Goal: Task Accomplishment & Management: Complete application form

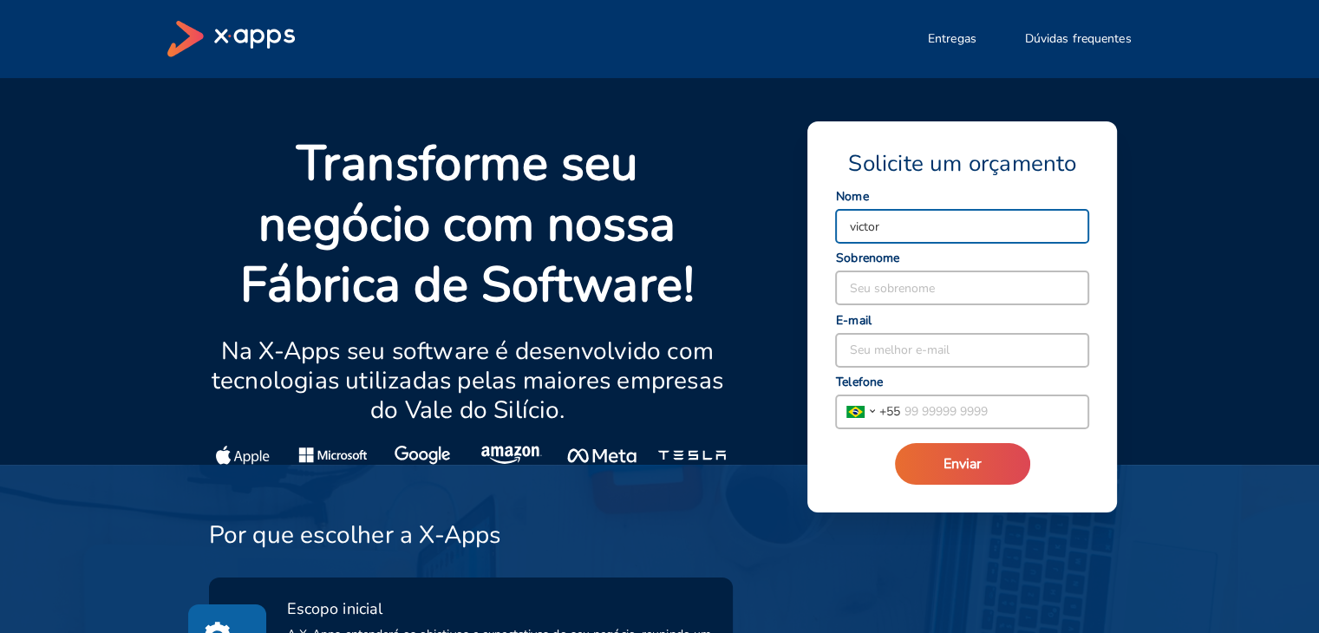
type input "VICTOR"
type input "[PERSON_NAME]"
click at [957, 369] on div "[PERSON_NAME] nome RODRIGUES Seu sobrenome Seu melhor e-mail [GEOGRAPHIC_DATA] …" at bounding box center [962, 311] width 254 height 237
click at [950, 354] on input at bounding box center [962, 350] width 252 height 33
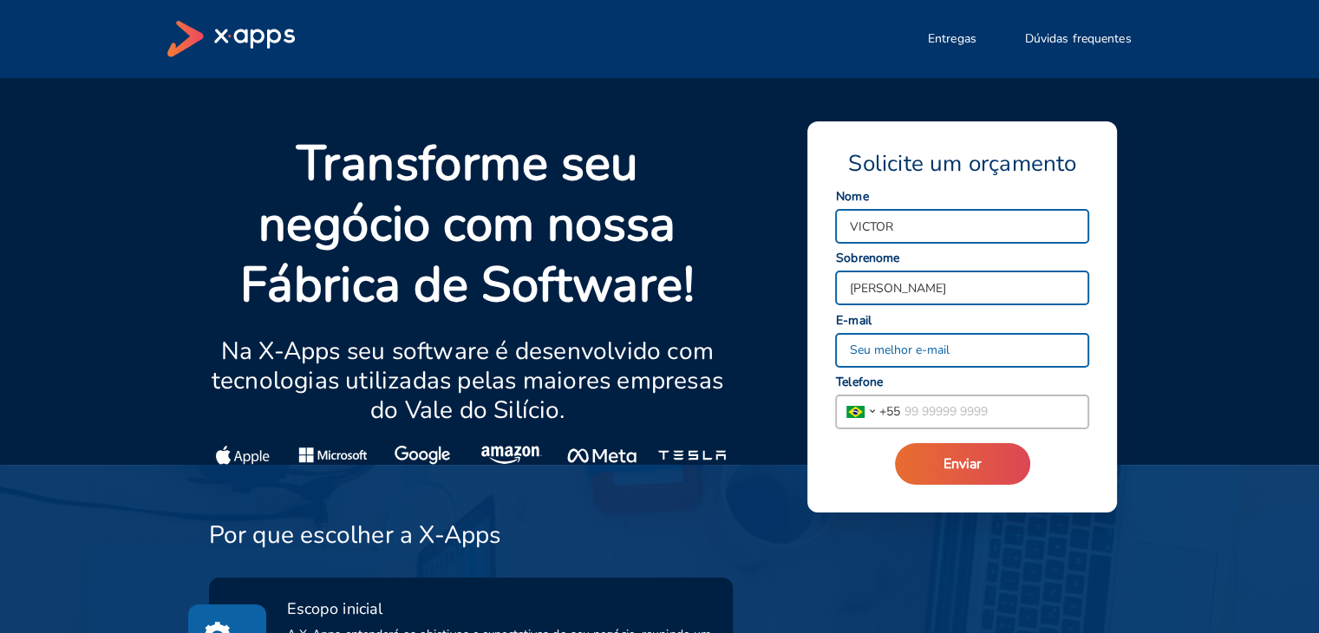
type input "[EMAIL_ADDRESS][DOMAIN_NAME]"
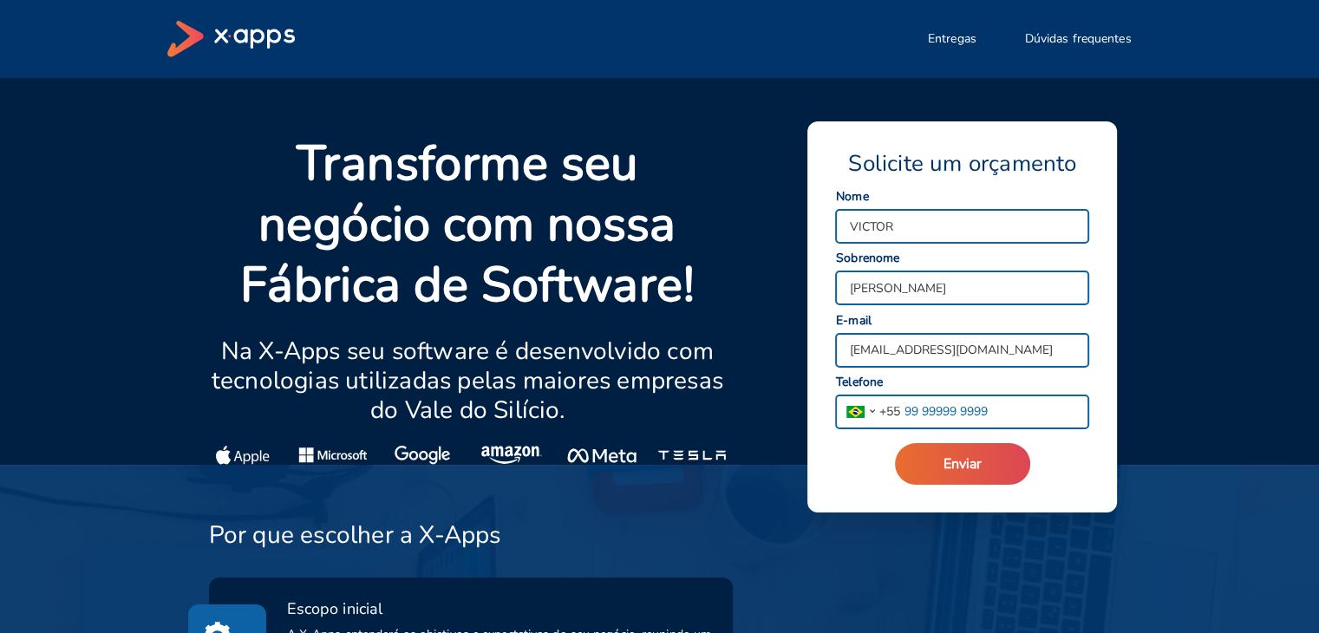
click at [942, 420] on input "tel" at bounding box center [994, 411] width 188 height 33
type input "[PHONE_NUMBER]"
click at [989, 473] on button "Enviar" at bounding box center [962, 464] width 135 height 42
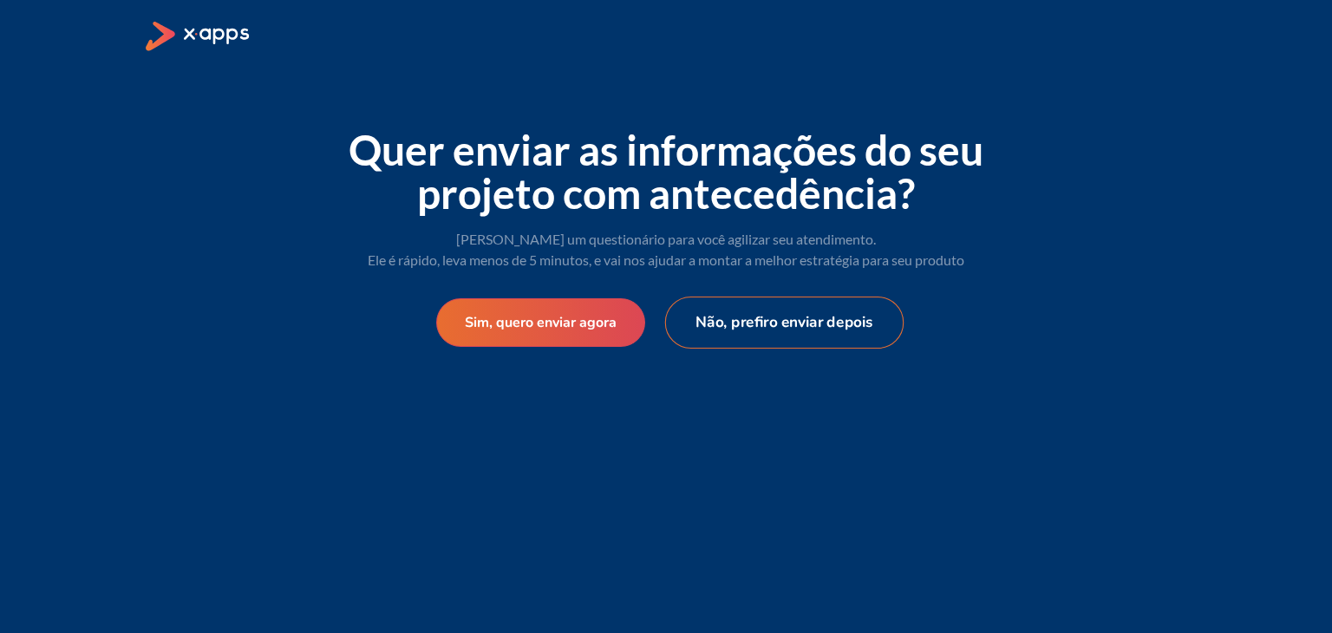
click at [707, 315] on button "Não, prefiro enviar depois" at bounding box center [784, 323] width 239 height 52
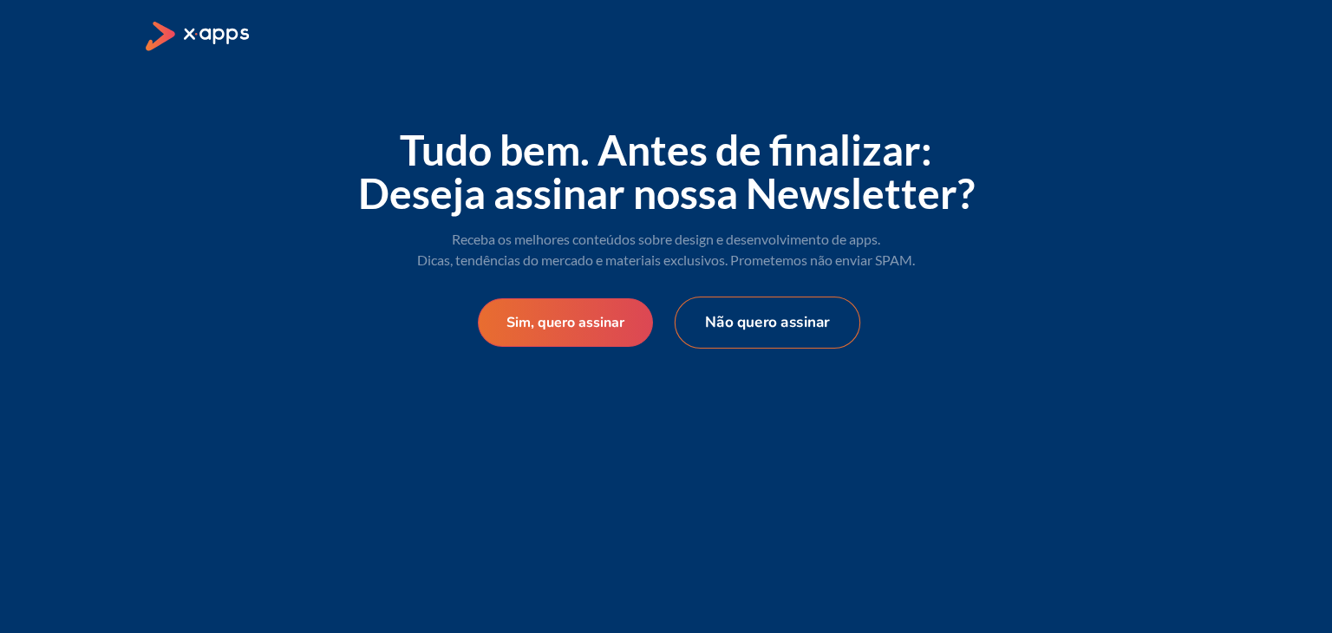
click at [715, 323] on button "Não quero assinar" at bounding box center [768, 323] width 186 height 52
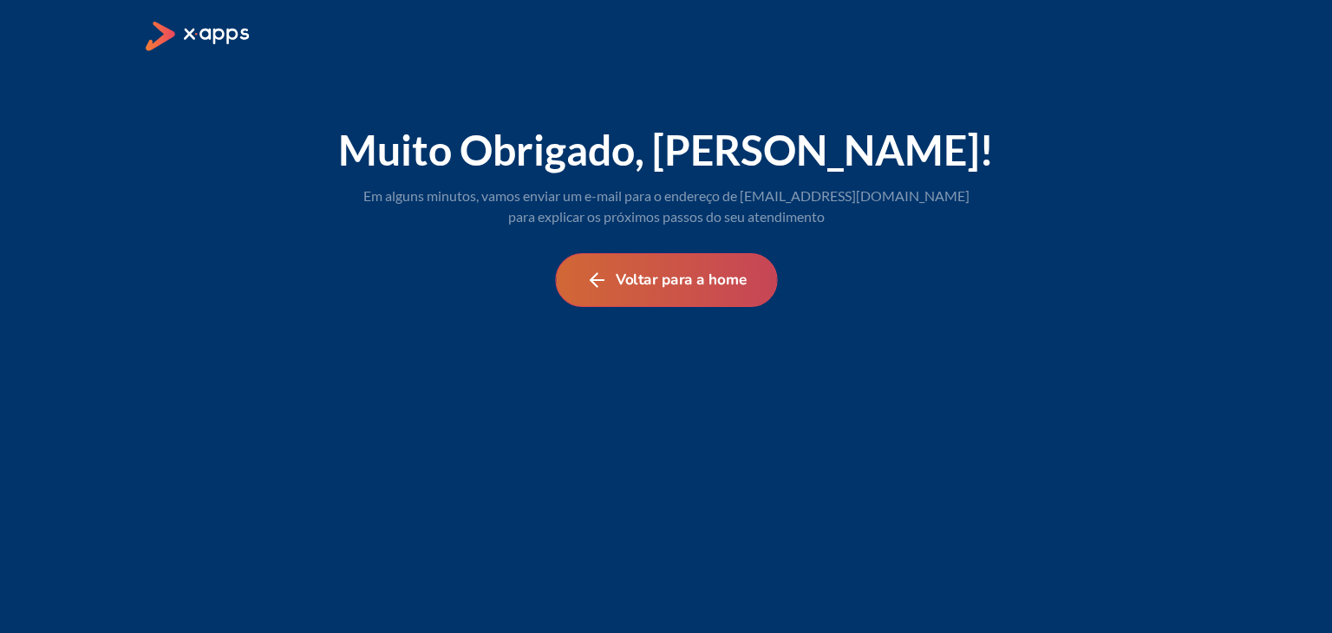
click at [668, 285] on button "Voltar para a home" at bounding box center [666, 280] width 222 height 54
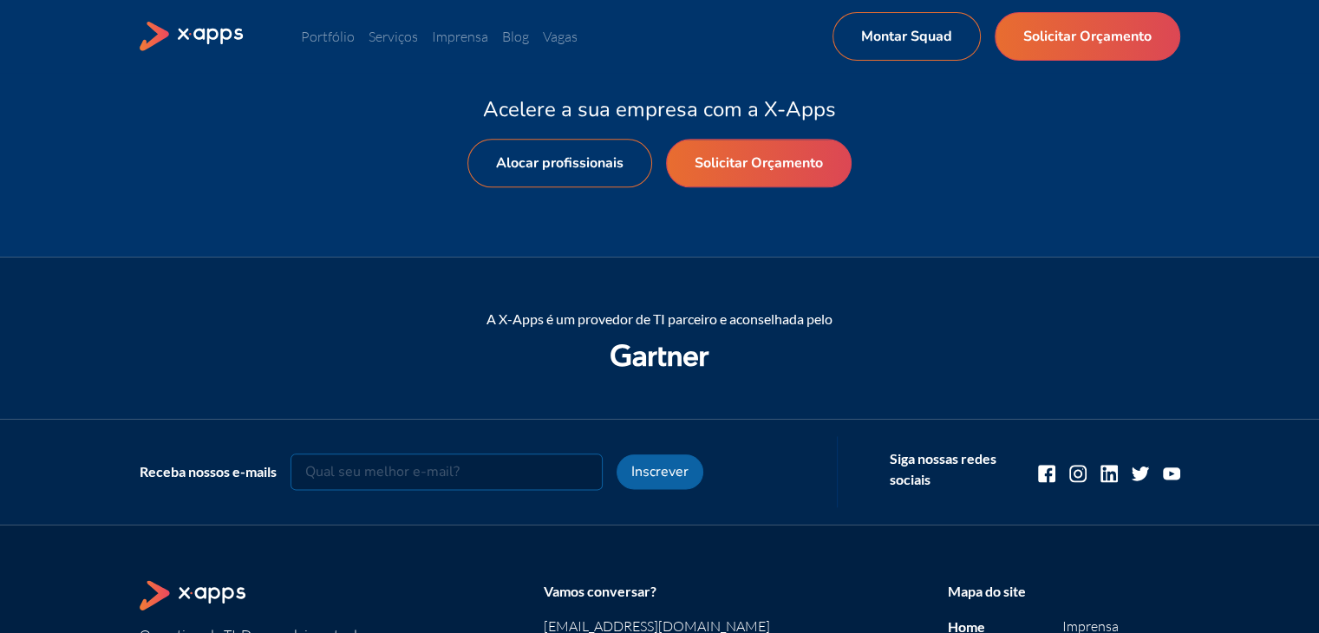
scroll to position [2008, 0]
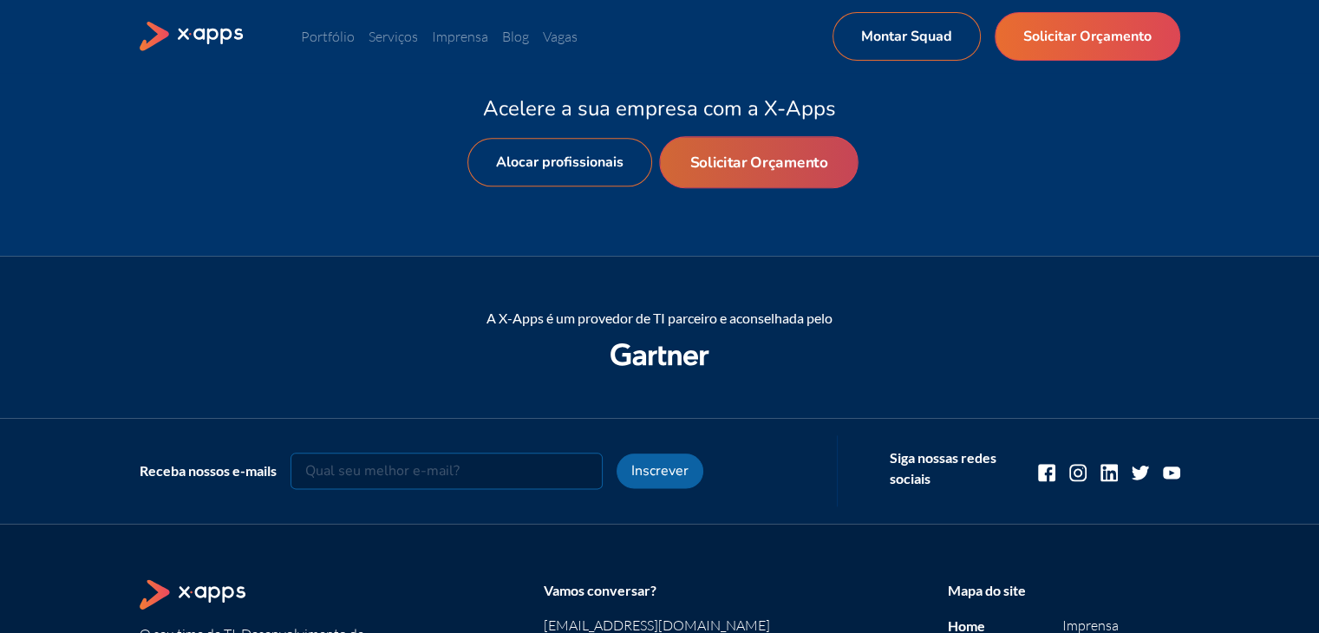
click at [733, 156] on link "Solicitar Orçamento" at bounding box center [758, 162] width 199 height 52
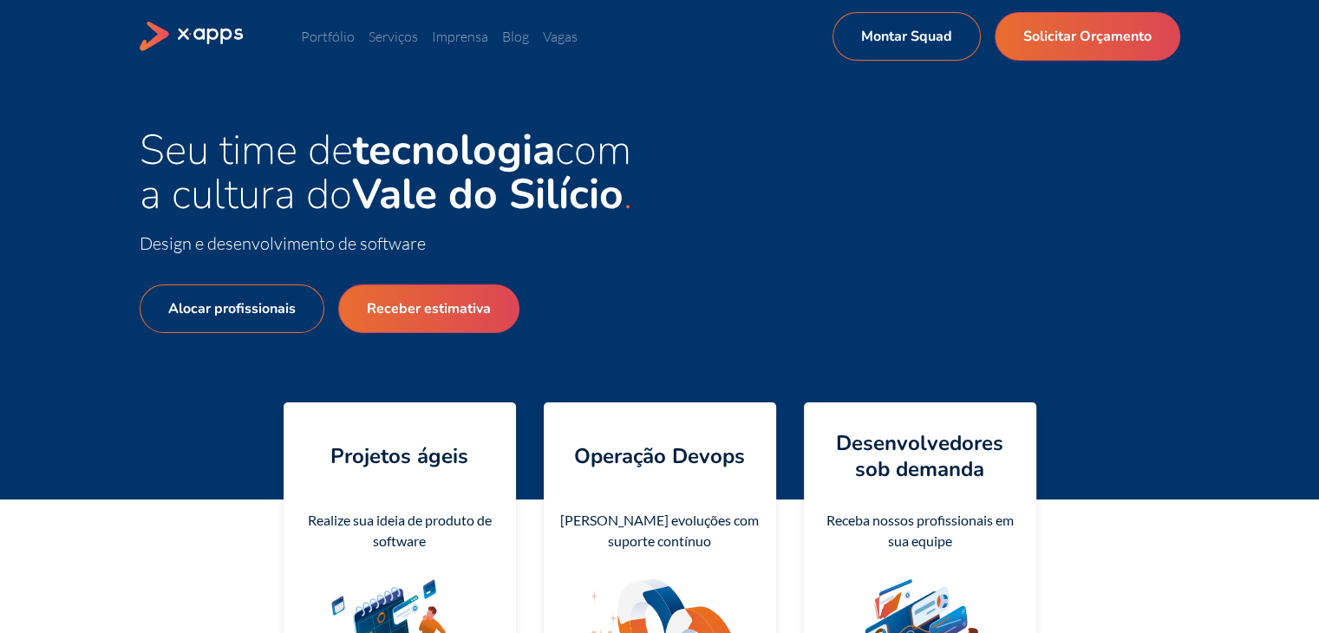
select select "BR"
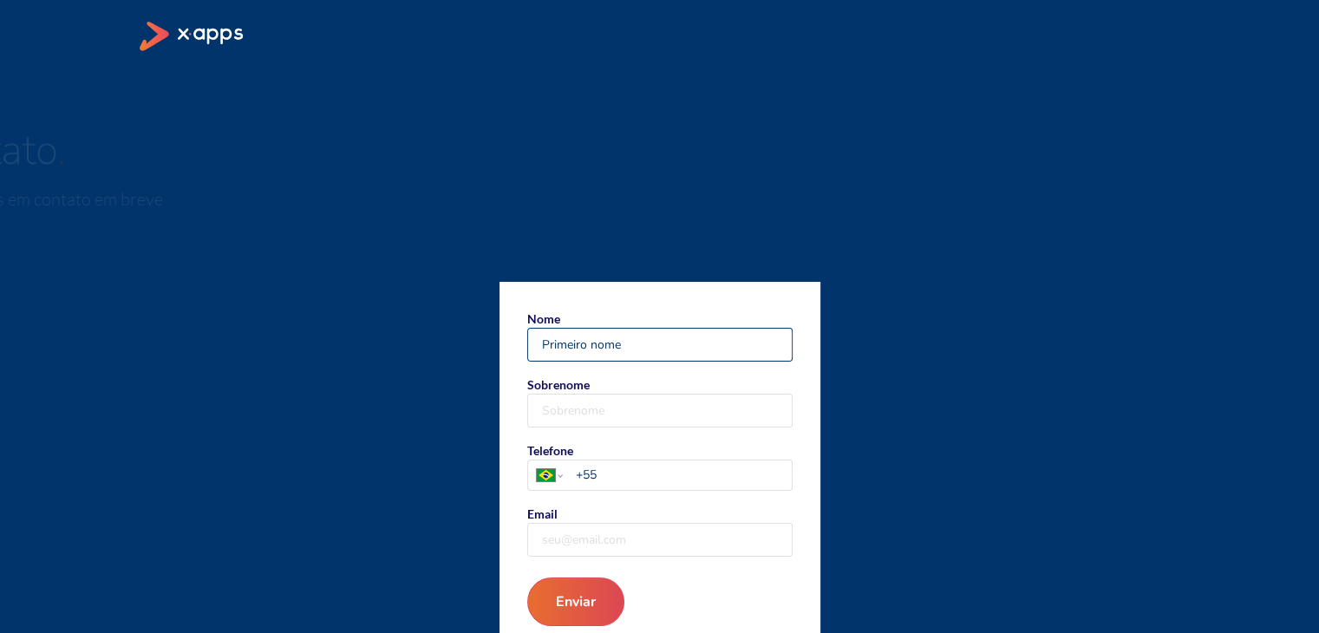
click at [600, 340] on input "Nome" at bounding box center [660, 345] width 264 height 32
type input "VICTOR"
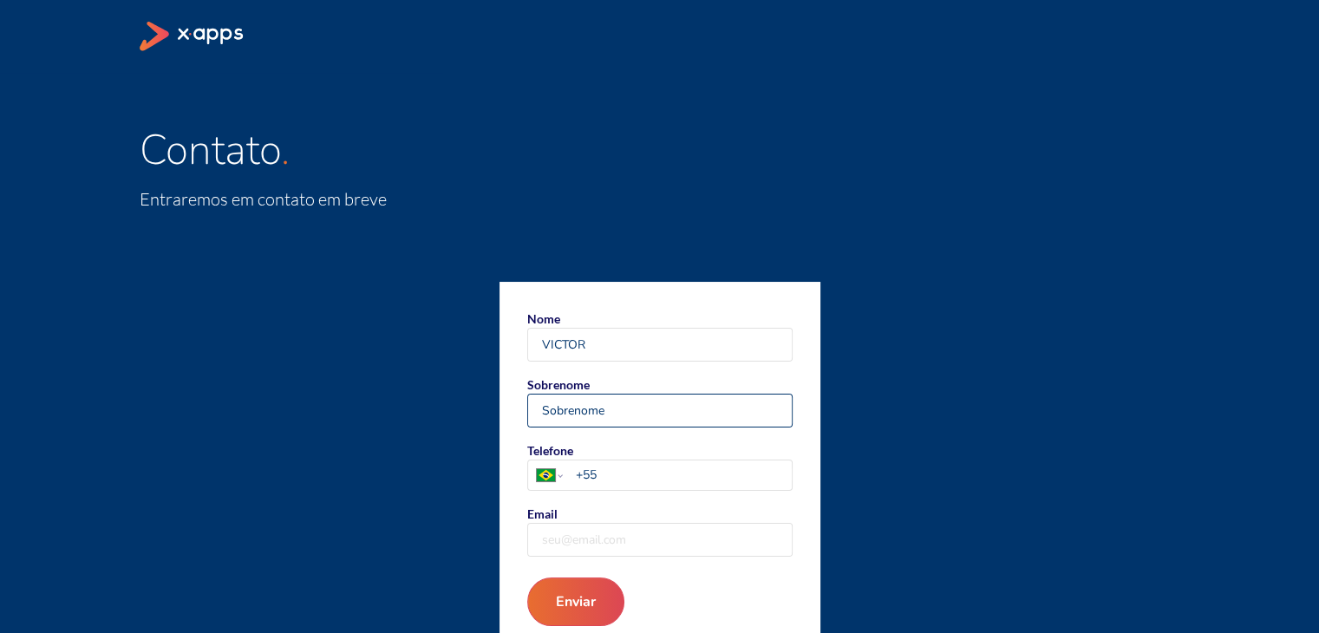
type input "[PERSON_NAME]"
click at [656, 490] on form "Nome VICTOR Sobrenome RODRIGUES Telefone [GEOGRAPHIC_DATA] [GEOGRAPHIC_DATA] [G…" at bounding box center [660, 468] width 321 height 372
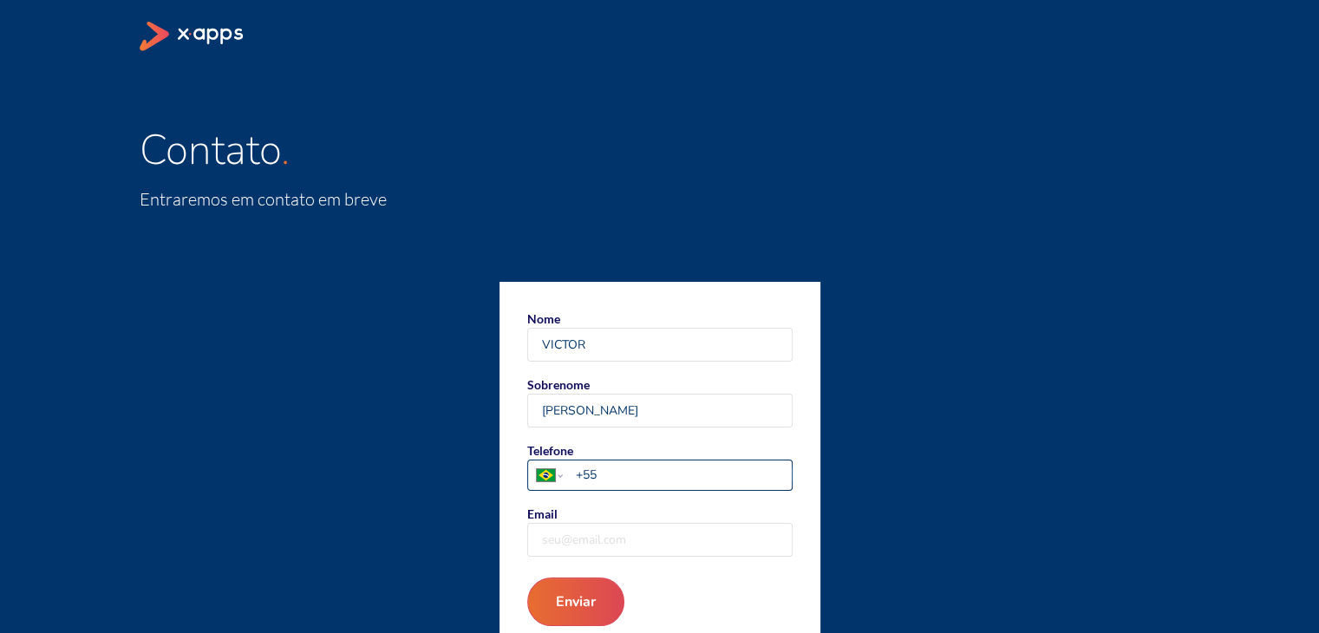
click at [652, 480] on input "+55" at bounding box center [683, 475] width 216 height 18
type input "[PHONE_NUMBER]"
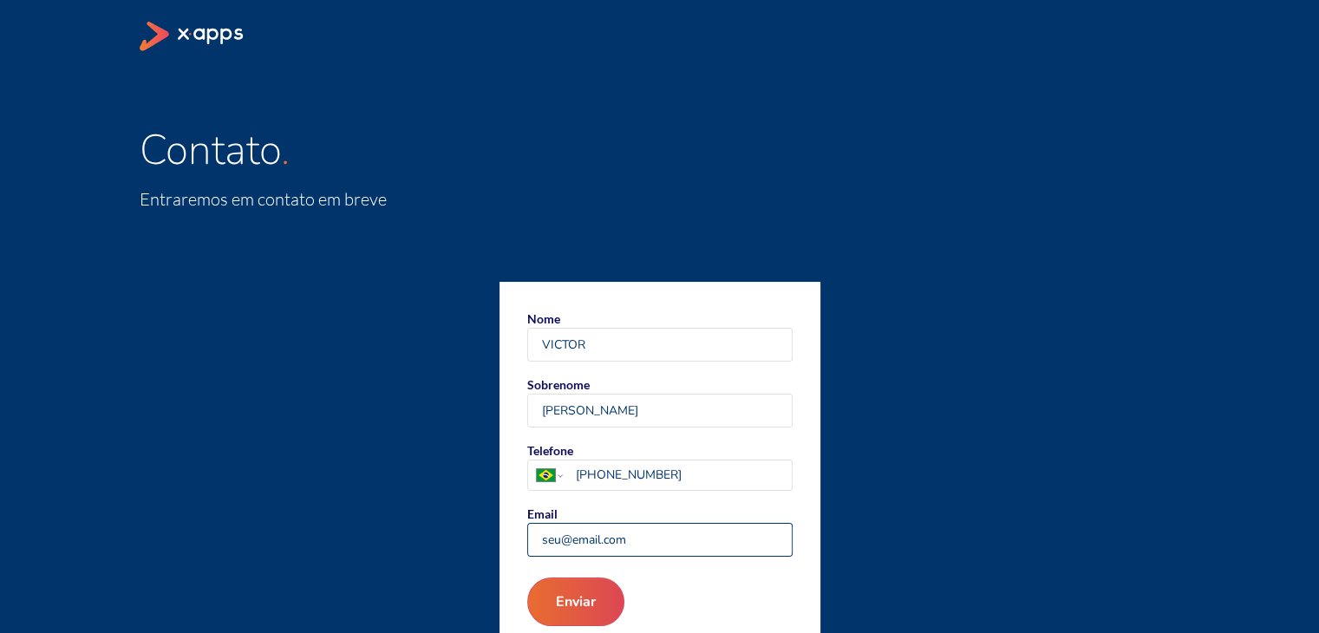
click at [667, 544] on input "Email" at bounding box center [660, 540] width 264 height 32
type input "[EMAIL_ADDRESS][DOMAIN_NAME]"
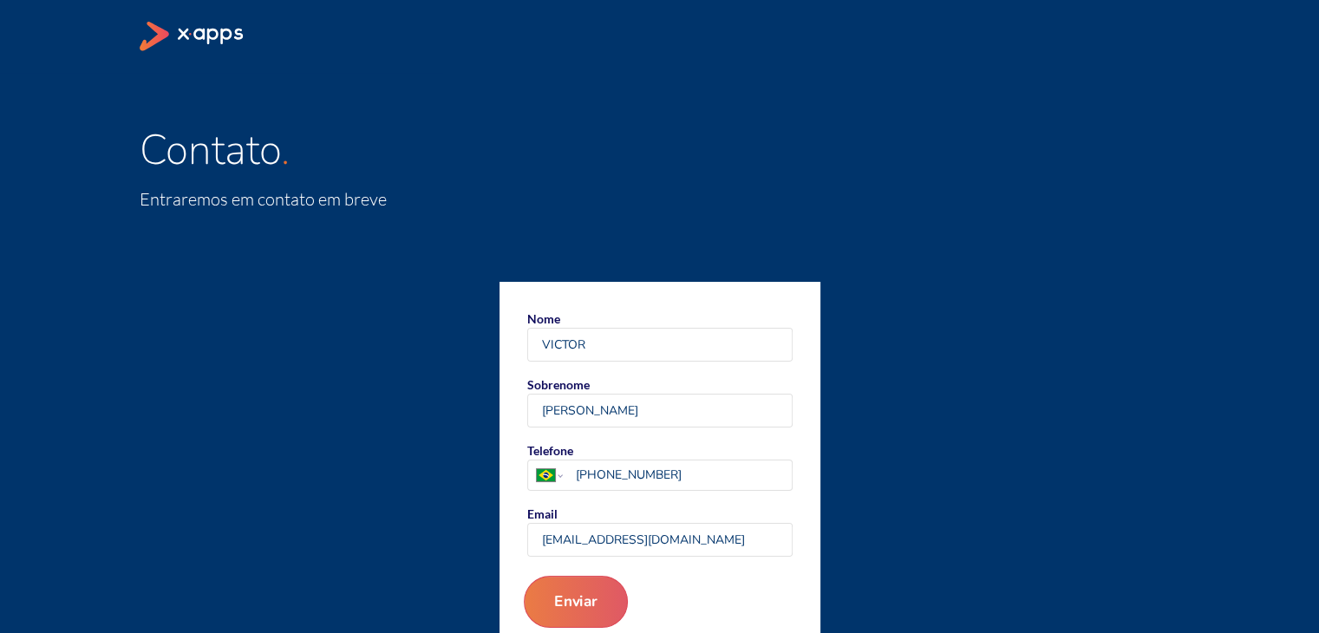
click at [552, 596] on button "Enviar" at bounding box center [575, 602] width 104 height 52
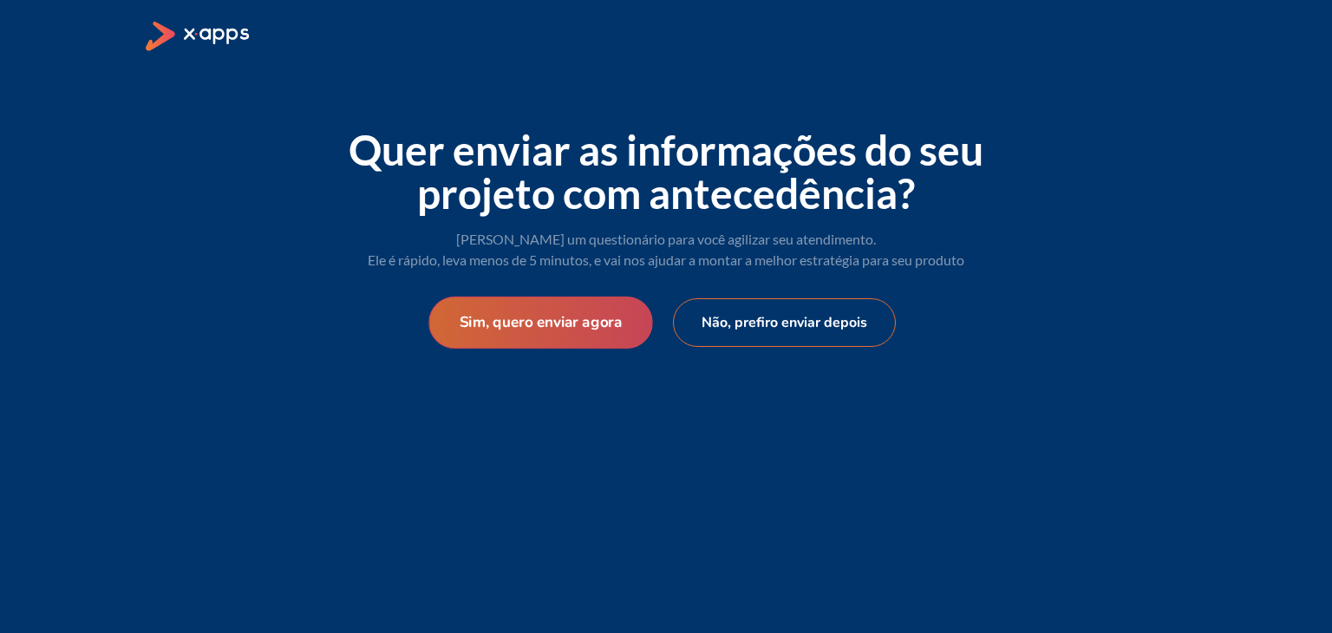
click at [552, 334] on button "Sim, quero enviar agora" at bounding box center [540, 323] width 224 height 52
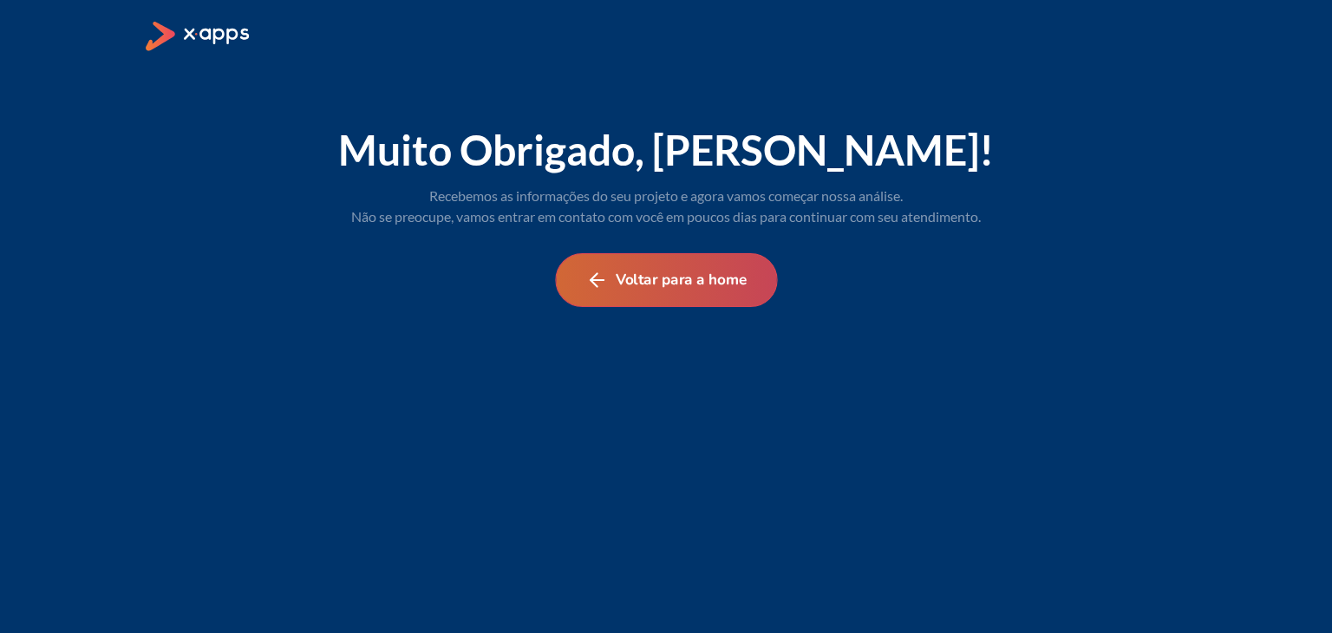
click at [619, 291] on button "Voltar para a home" at bounding box center [666, 280] width 222 height 54
